Goal: Transaction & Acquisition: Purchase product/service

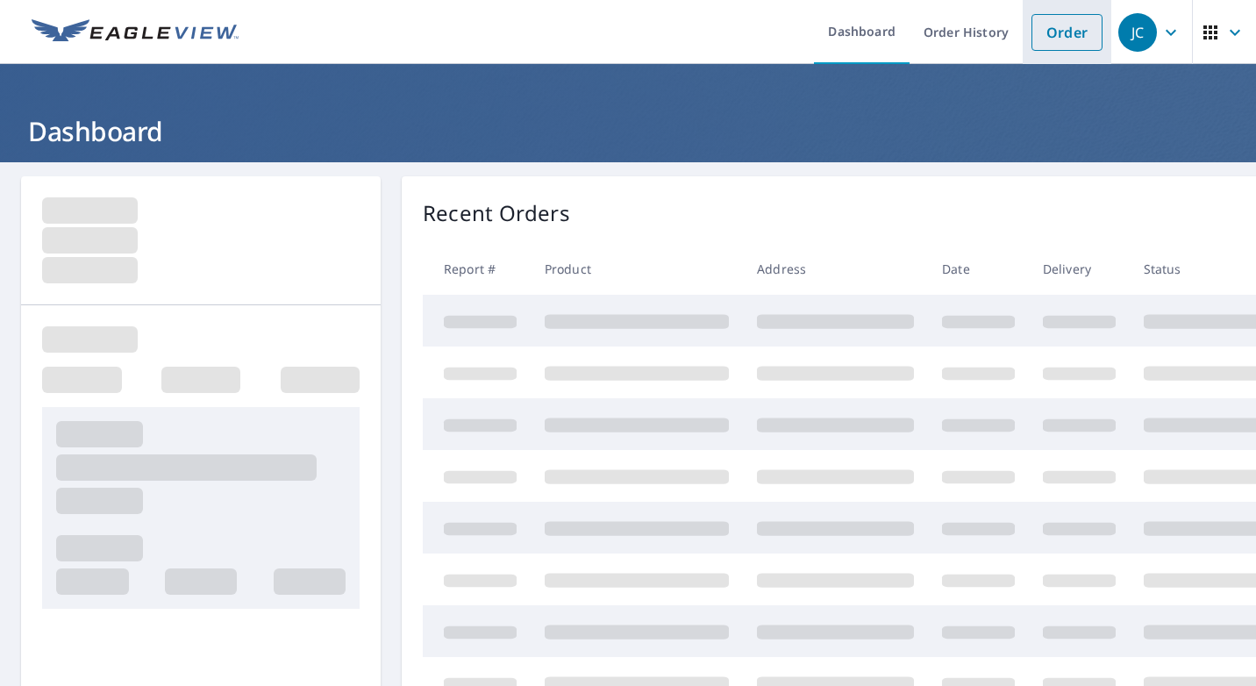
click at [1033, 35] on link "Order" at bounding box center [1066, 32] width 71 height 37
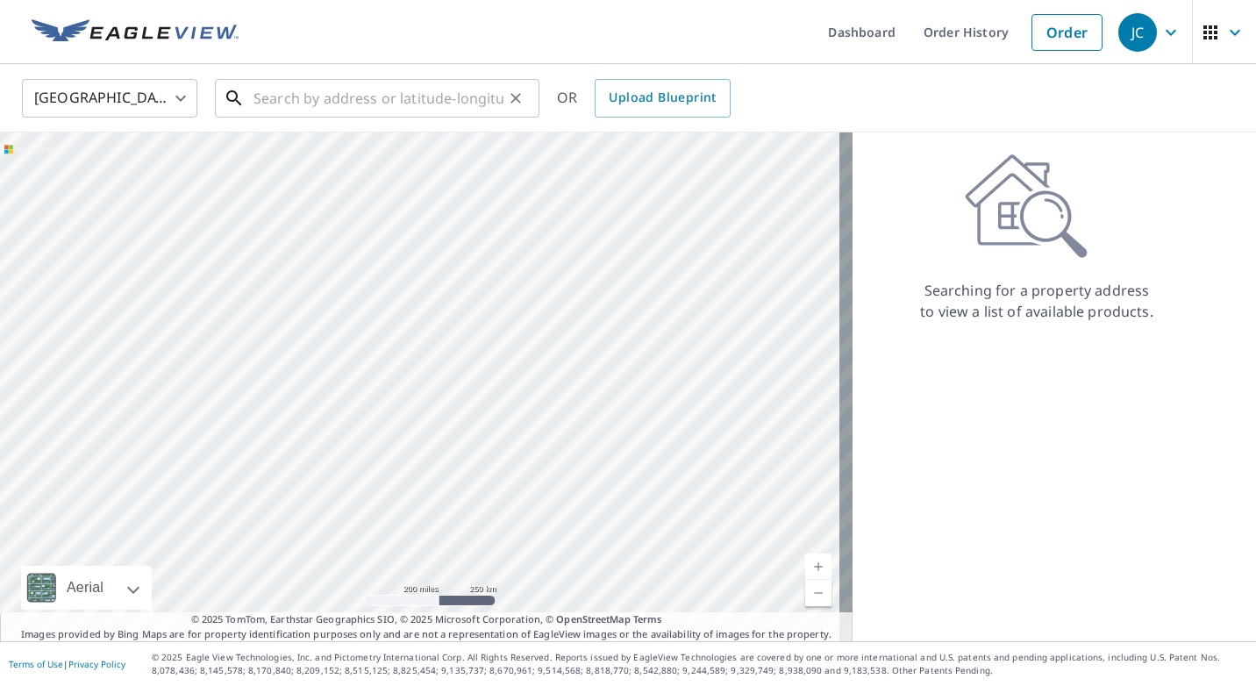
click at [437, 101] on input "text" at bounding box center [378, 98] width 250 height 49
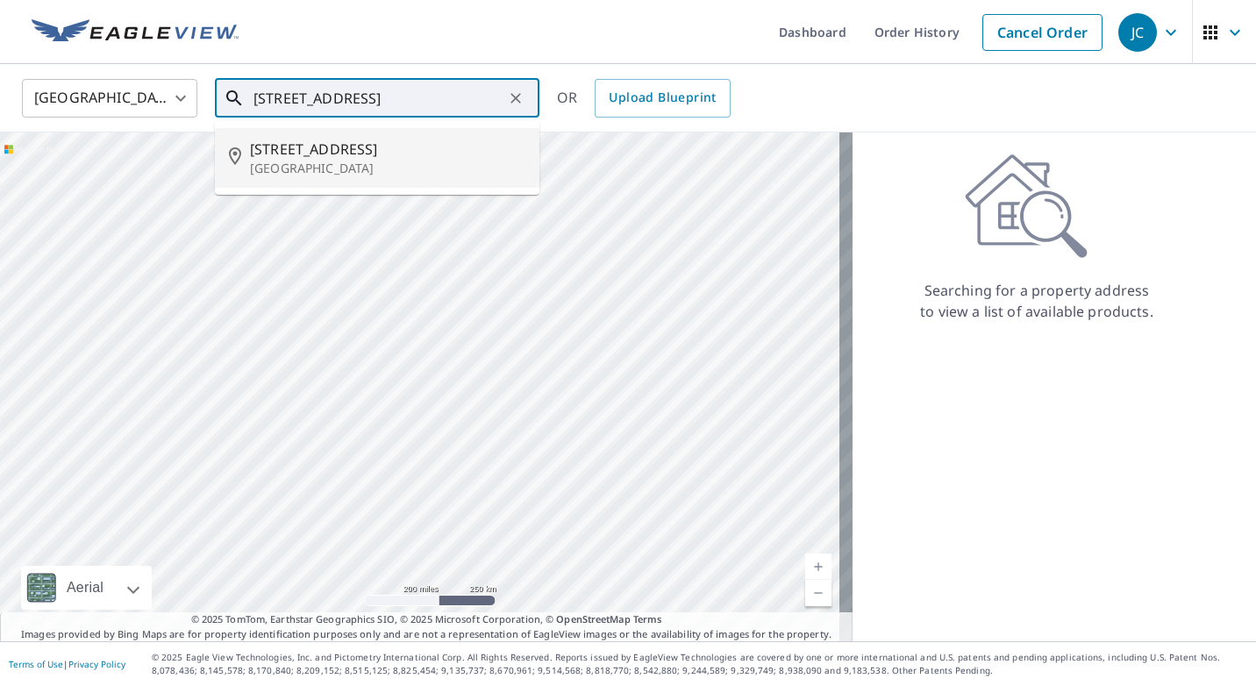
click at [404, 144] on span "[STREET_ADDRESS]" at bounding box center [387, 149] width 275 height 21
type input "[STREET_ADDRESS]"
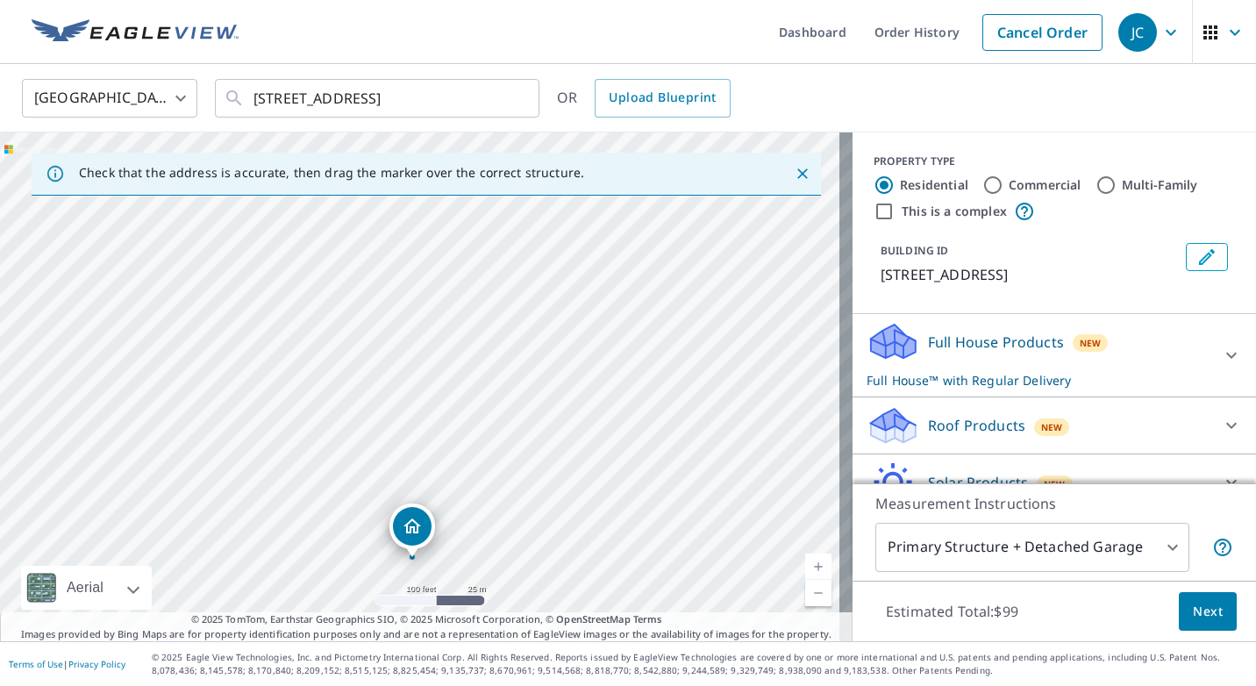
drag, startPoint x: 490, startPoint y: 347, endPoint x: 482, endPoint y: 581, distance: 234.3
click at [482, 581] on div "[STREET_ADDRESS]" at bounding box center [426, 386] width 852 height 509
drag, startPoint x: 468, startPoint y: 439, endPoint x: 506, endPoint y: 343, distance: 102.8
click at [506, 343] on div "[STREET_ADDRESS]" at bounding box center [426, 386] width 852 height 509
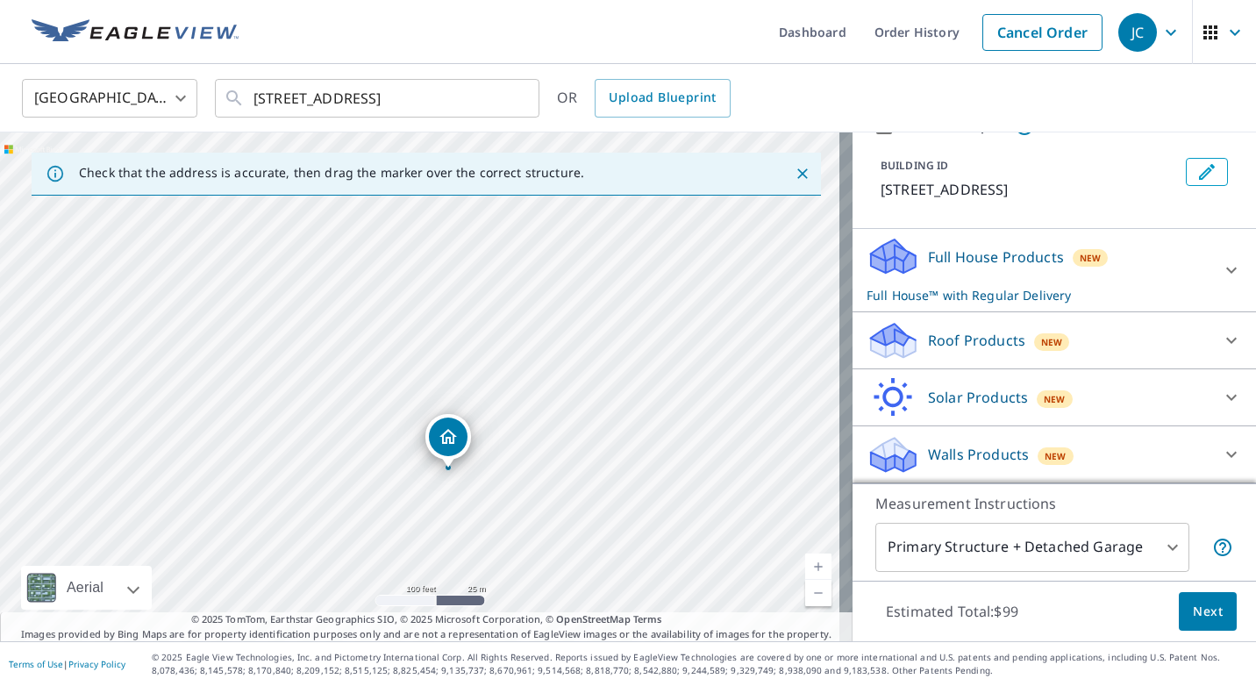
click at [1221, 452] on icon at bounding box center [1231, 454] width 21 height 21
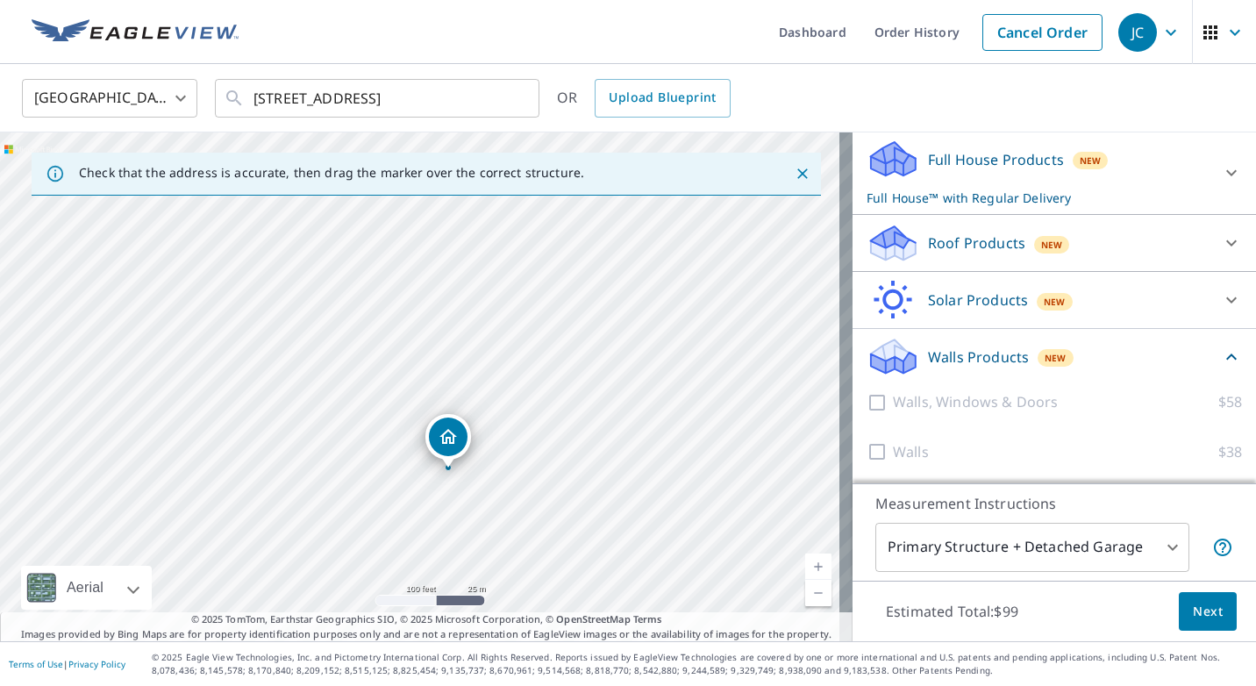
scroll to position [183, 0]
click at [1221, 360] on icon at bounding box center [1231, 356] width 21 height 21
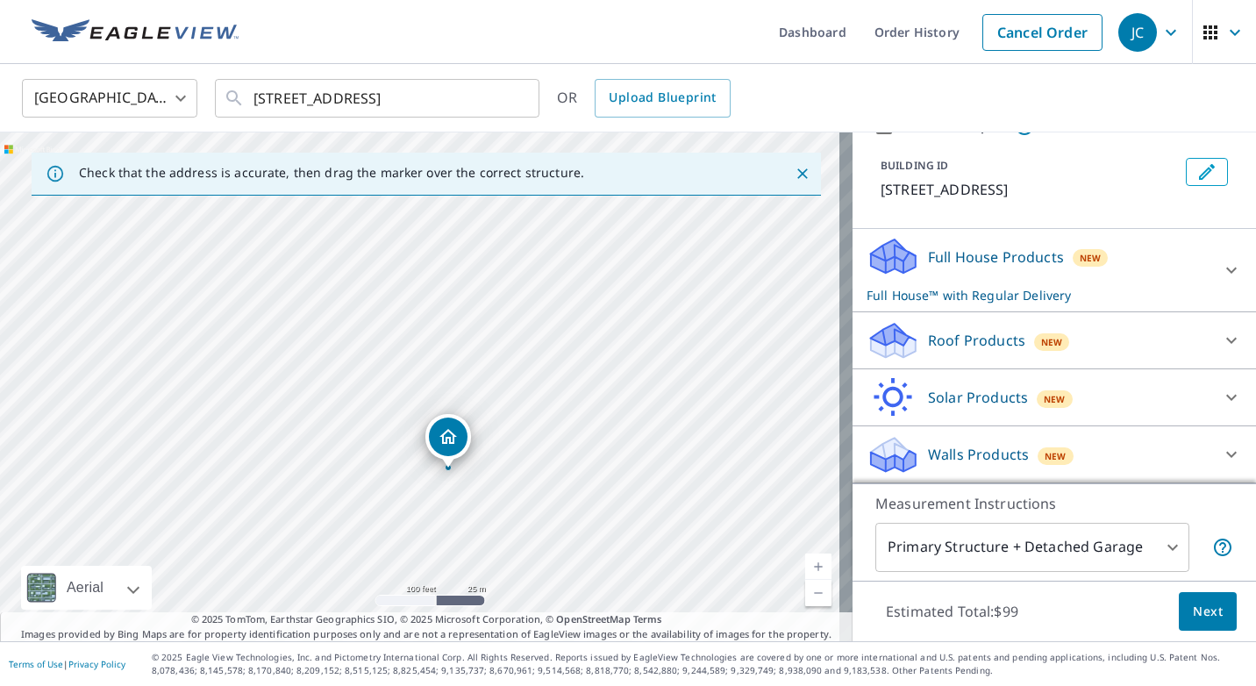
click at [1210, 339] on div at bounding box center [1231, 340] width 42 height 42
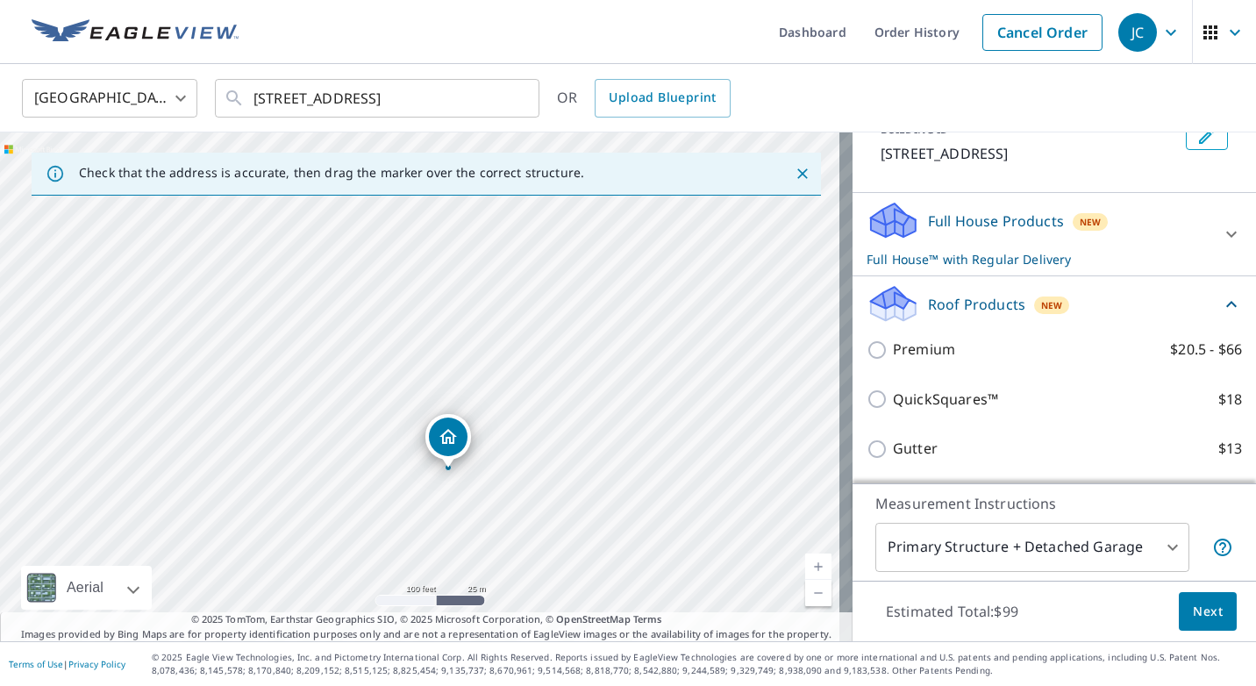
scroll to position [85, 0]
